Goal: Download file/media

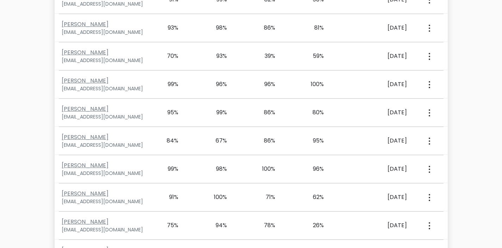
scroll to position [738, 0]
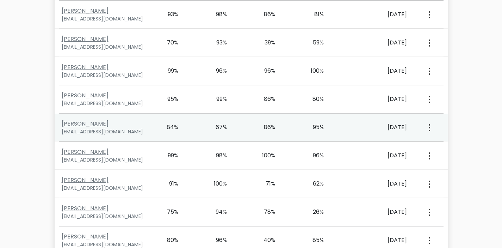
click at [277, 127] on div "86%" at bounding box center [275, 127] width 49 height 8
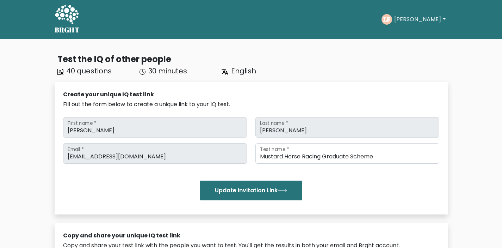
scroll to position [1385, 0]
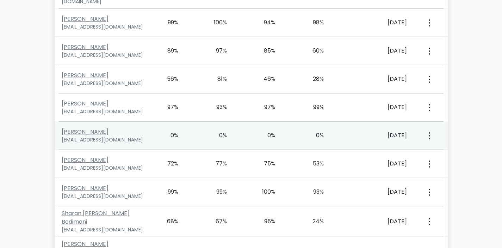
click at [429, 132] on icon "button" at bounding box center [429, 135] width 1 height 7
click at [440, 150] on link "View Profile" at bounding box center [454, 155] width 56 height 11
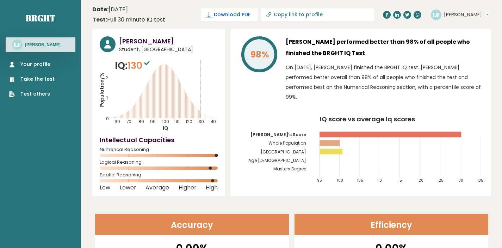
click at [258, 19] on link "Download PDF" at bounding box center [229, 14] width 56 height 12
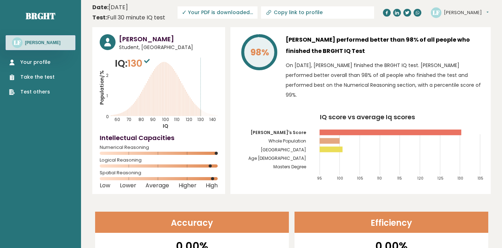
scroll to position [3, 0]
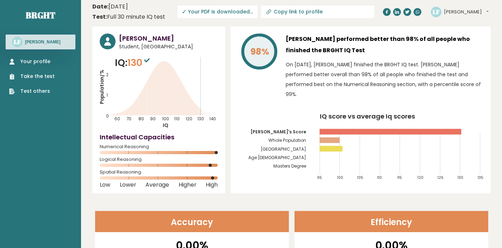
click at [345, 11] on input "Copy link to profile" at bounding box center [322, 12] width 96 height 6
type input "[URL][DOMAIN_NAME][PERSON_NAME]"
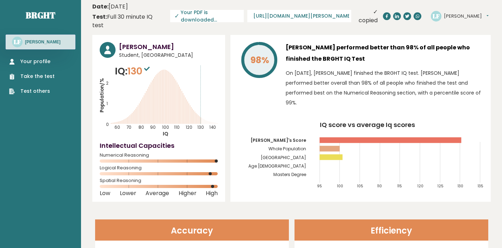
click at [335, 13] on input "[URL][DOMAIN_NAME][PERSON_NAME]" at bounding box center [301, 16] width 96 height 6
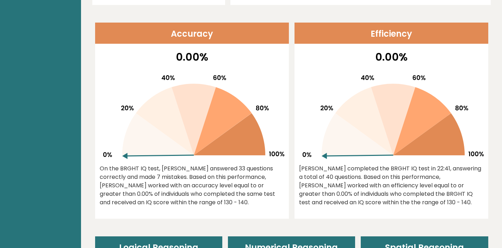
scroll to position [0, 0]
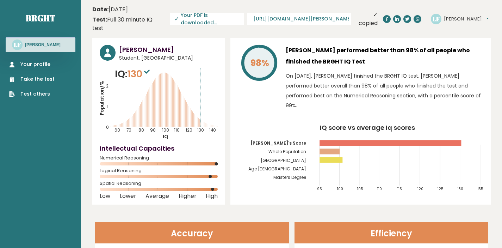
click at [239, 19] on span "✓ Your PDF is downloaded..." at bounding box center [207, 19] width 74 height 12
click at [241, 16] on span "✓ Your PDF is downloaded..." at bounding box center [207, 19] width 74 height 12
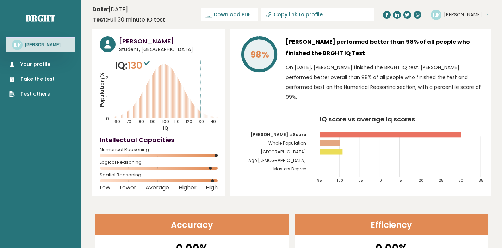
click at [258, 14] on link "Download PDF" at bounding box center [229, 14] width 56 height 12
